Goal: Navigation & Orientation: Find specific page/section

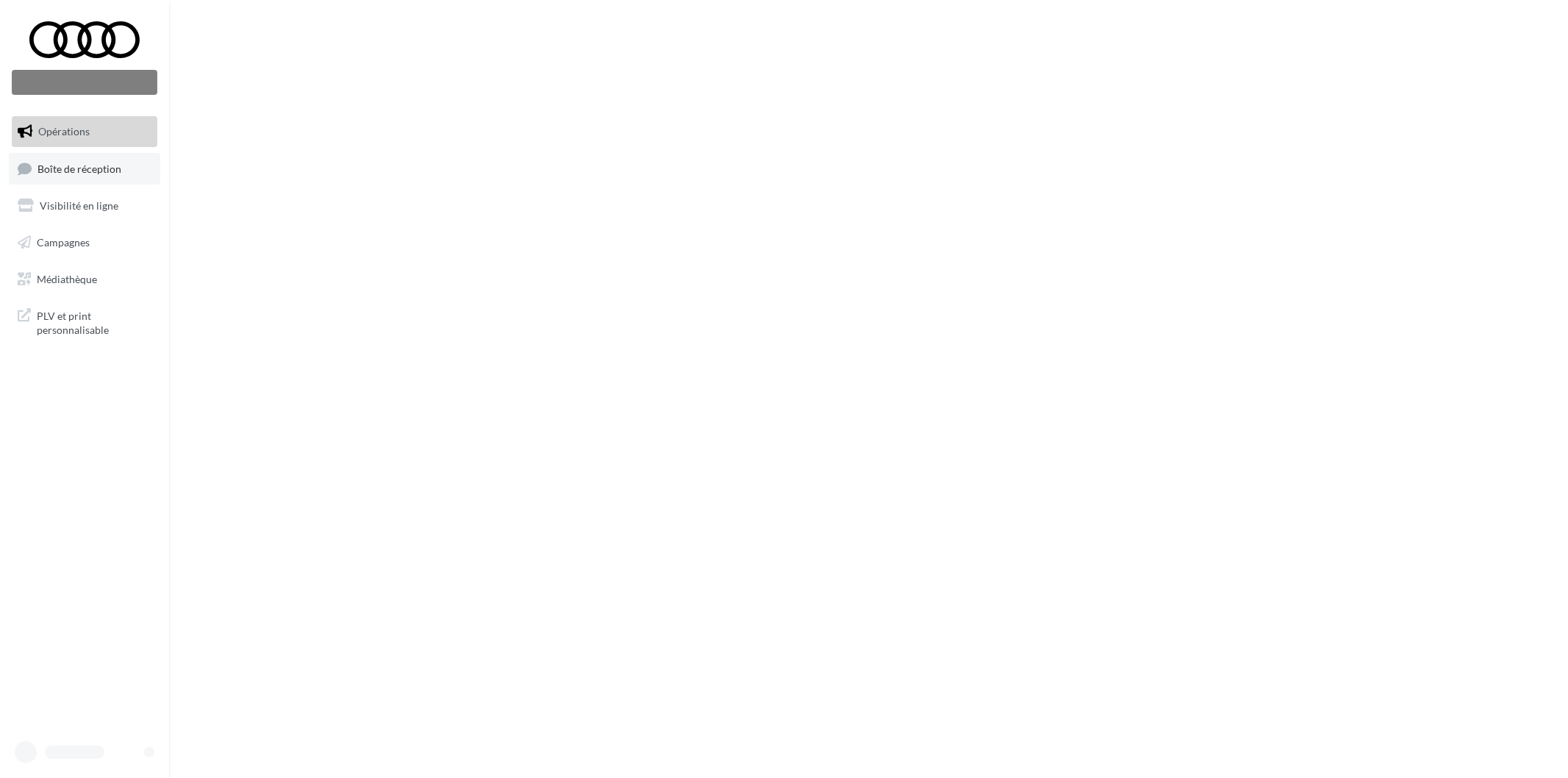
click at [128, 165] on link "Boîte de réception" at bounding box center [84, 168] width 152 height 31
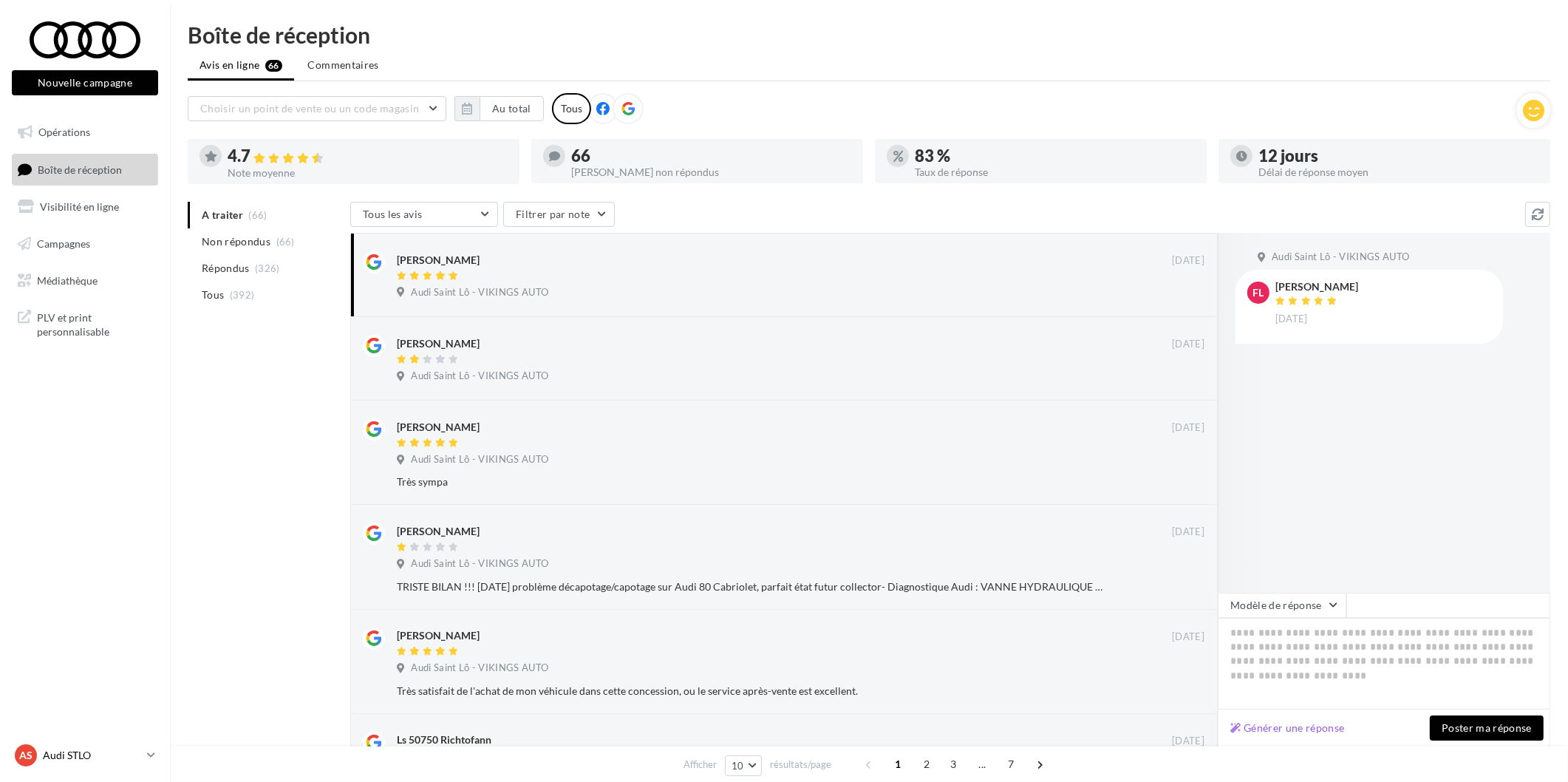
click at [65, 756] on p "Audi STLO" at bounding box center [92, 755] width 98 height 15
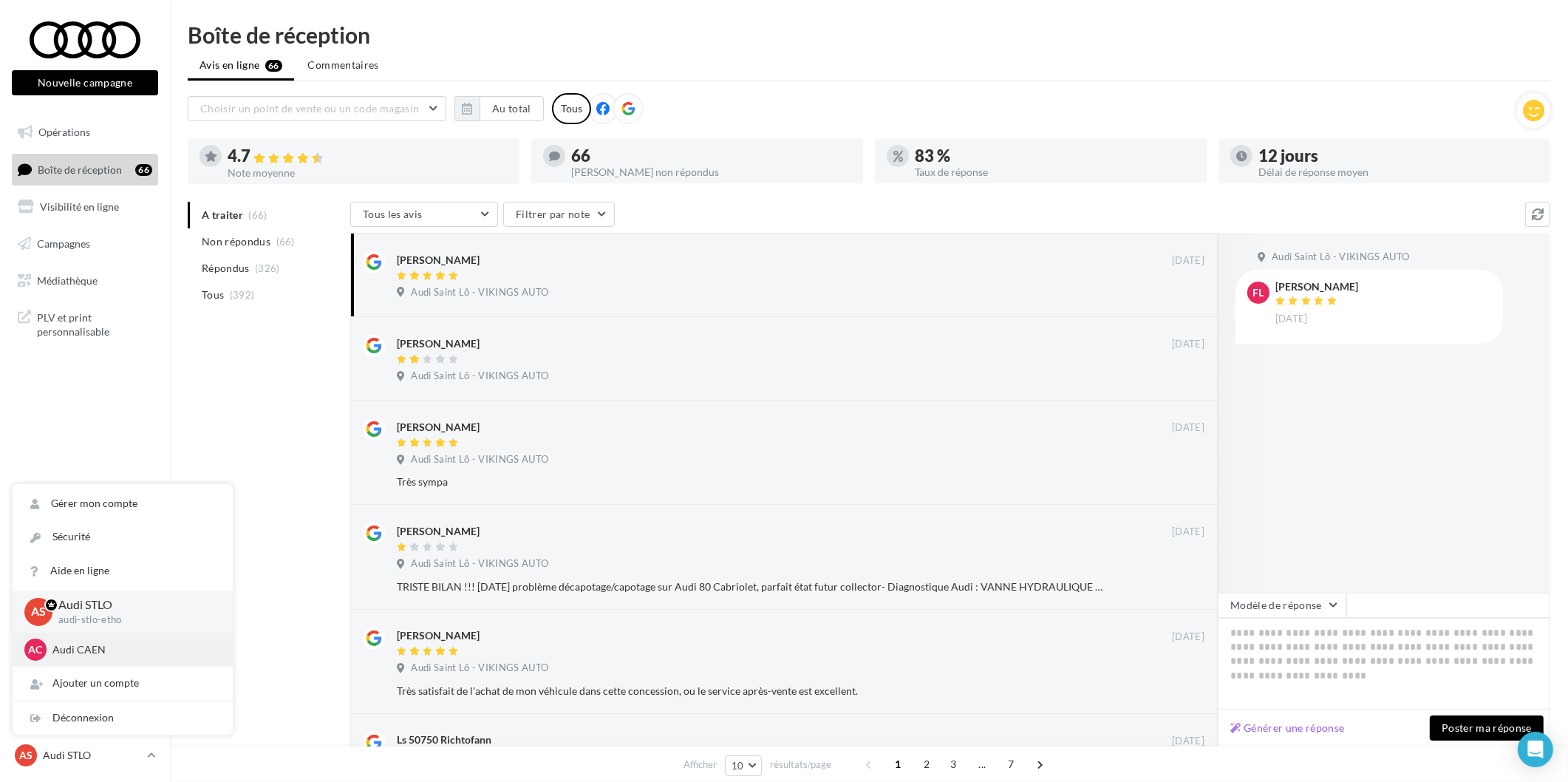
click at [74, 661] on div "AC Audi CAEN audi-[GEOGRAPHIC_DATA]-etho" at bounding box center [123, 650] width 220 height 34
click at [77, 655] on p "Audi CAEN" at bounding box center [133, 650] width 162 height 15
